Goal: Task Accomplishment & Management: Find specific page/section

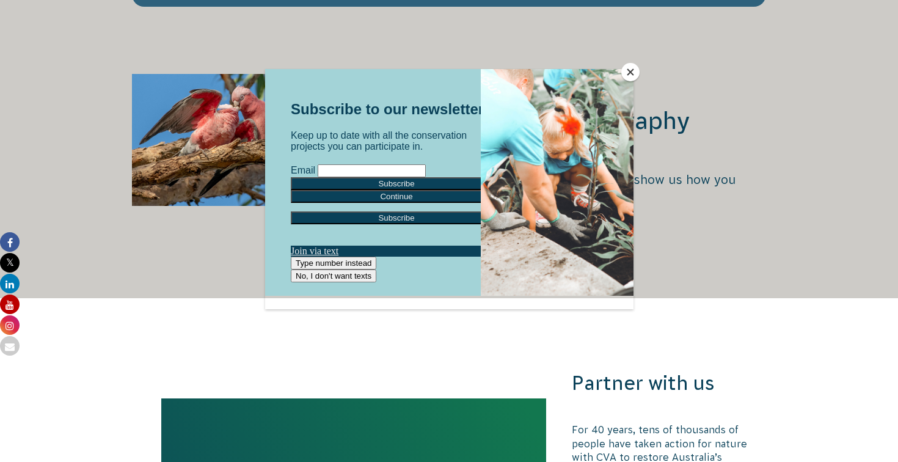
scroll to position [2405, 0]
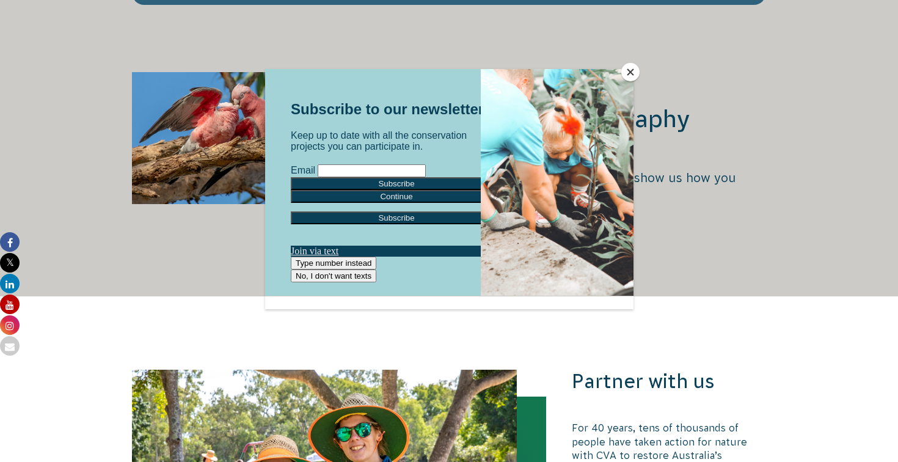
click at [625, 73] on button "Close" at bounding box center [630, 72] width 18 height 18
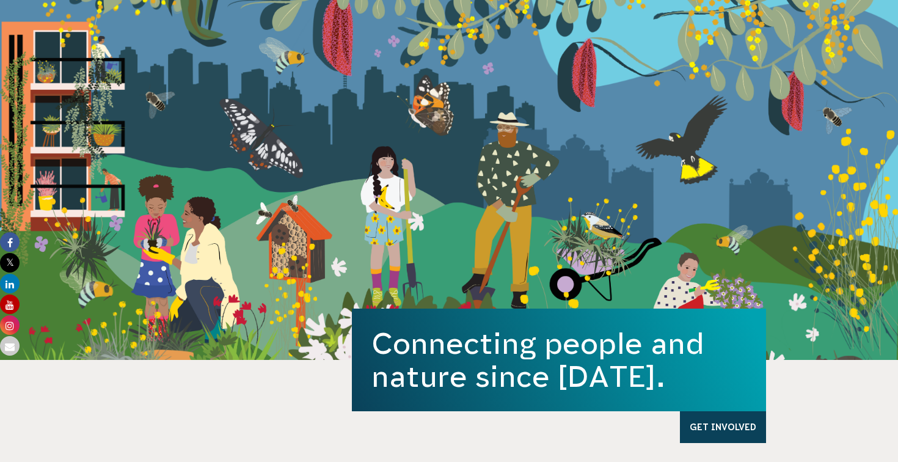
scroll to position [0, 0]
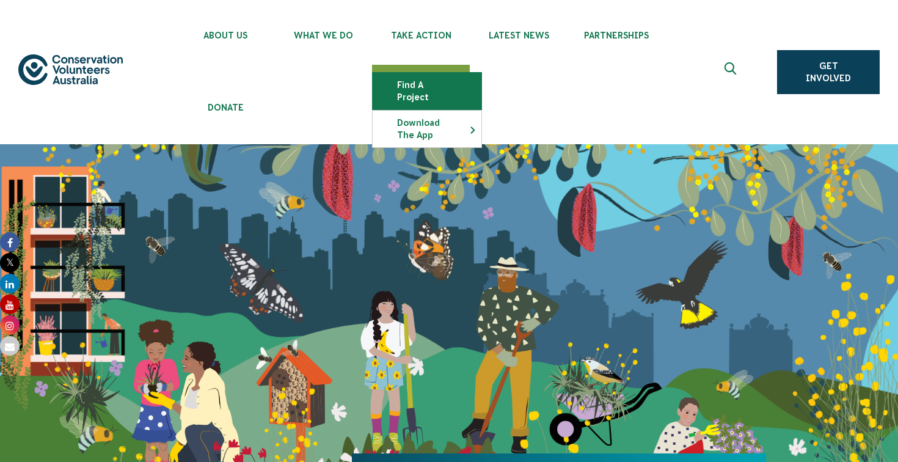
click at [434, 81] on link "Find a project" at bounding box center [426, 91] width 109 height 37
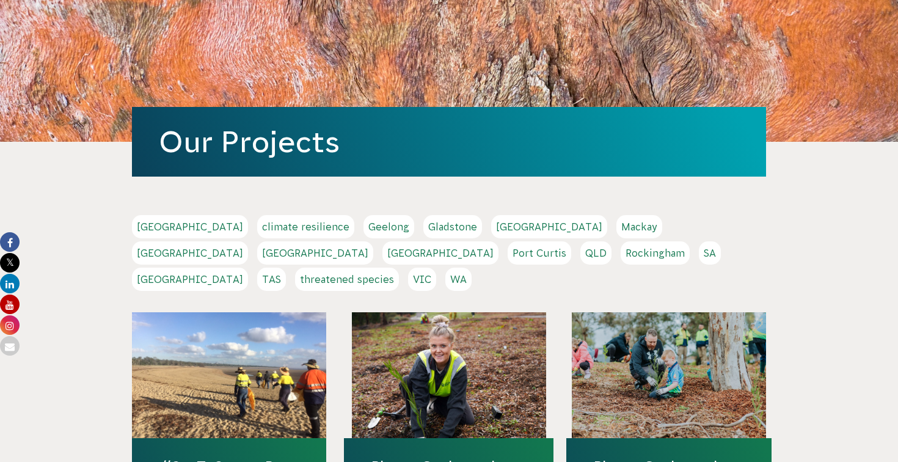
scroll to position [162, 0]
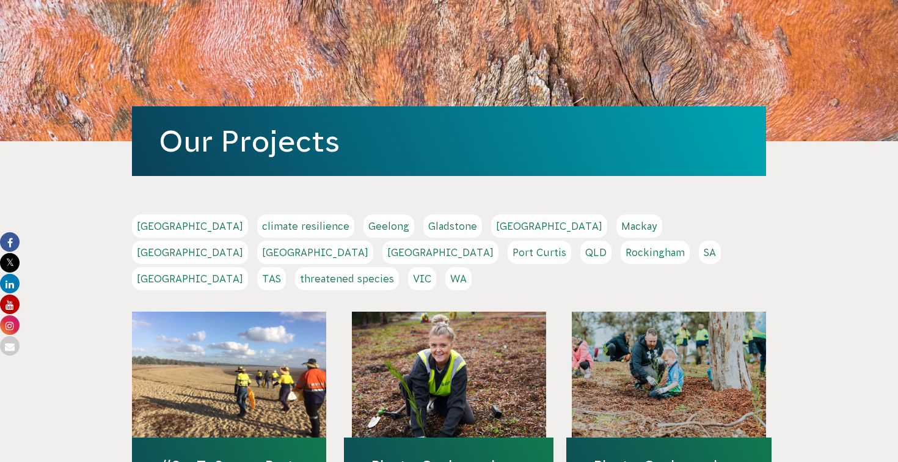
click at [248, 267] on link "[GEOGRAPHIC_DATA]" at bounding box center [190, 278] width 116 height 23
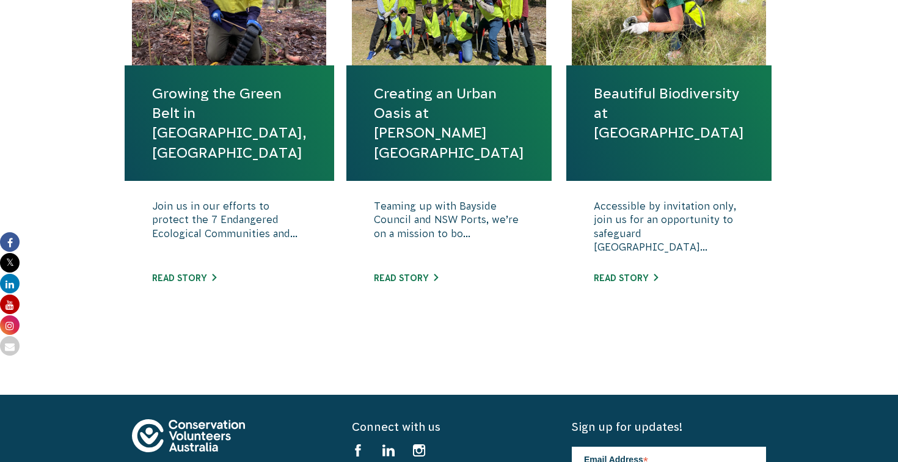
scroll to position [212, 0]
